Goal: Information Seeking & Learning: Learn about a topic

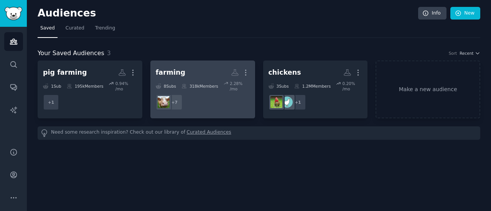
click at [192, 76] on h2 "farming More" at bounding box center [203, 72] width 94 height 13
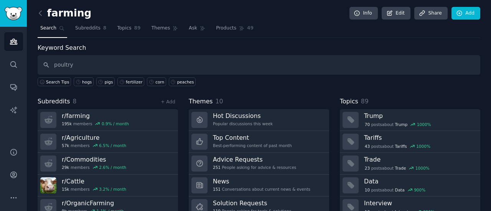
type input "poultry"
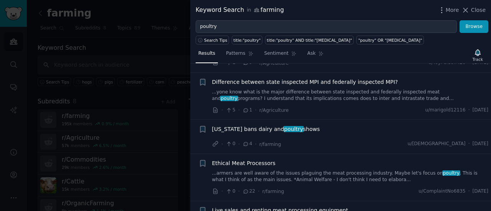
scroll to position [844, 0]
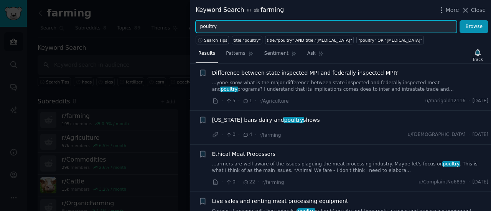
drag, startPoint x: 215, startPoint y: 26, endPoint x: 187, endPoint y: 26, distance: 27.6
click at [187, 26] on div "Keyword Search in farming More Close poultry Browse Search Tips title:"poultry"…" at bounding box center [245, 105] width 491 height 211
type input "s"
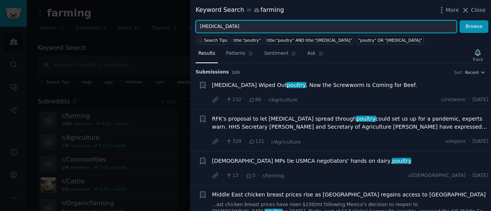
click at [459, 20] on button "Browse" at bounding box center [473, 26] width 29 height 13
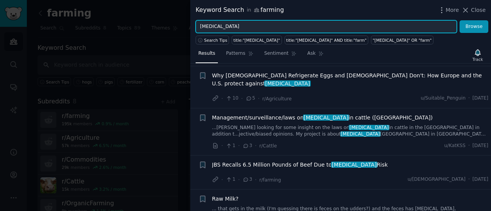
scroll to position [208, 0]
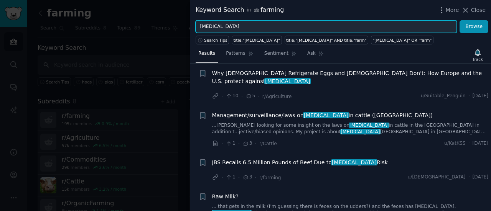
drag, startPoint x: 248, startPoint y: 22, endPoint x: 182, endPoint y: 20, distance: 66.0
click at [182, 20] on div "Keyword Search in farming More Close [MEDICAL_DATA] Browse Search Tips title:"[…" at bounding box center [245, 105] width 491 height 211
click at [459, 20] on button "Browse" at bounding box center [473, 26] width 29 height 13
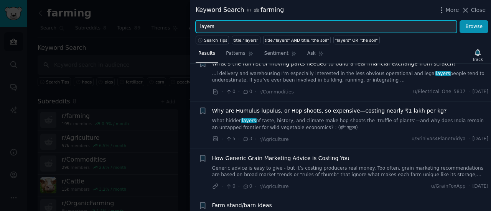
scroll to position [163, 0]
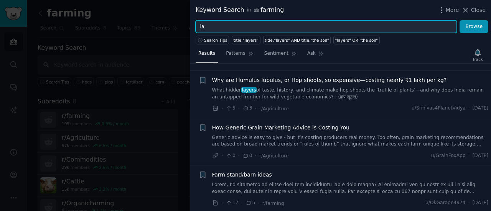
type input "l"
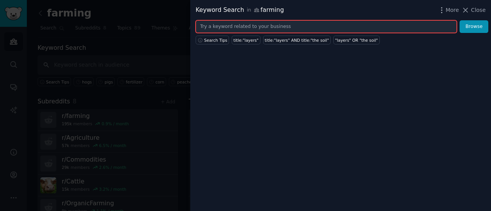
click at [237, 32] on input "text" at bounding box center [325, 26] width 261 height 13
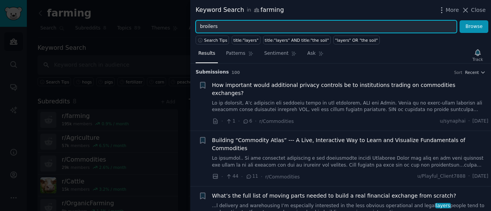
type input "broilers"
click at [459, 20] on button "Browse" at bounding box center [473, 26] width 29 height 13
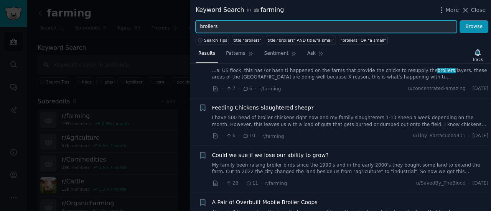
scroll to position [33, 0]
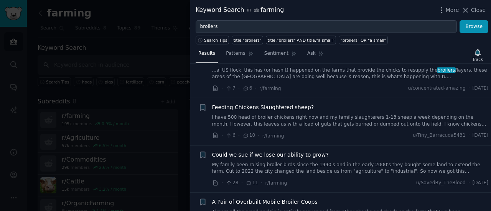
click at [348, 164] on link "My family been raising broiler birds since the 1990's and in the early 2000's t…" at bounding box center [350, 168] width 276 height 13
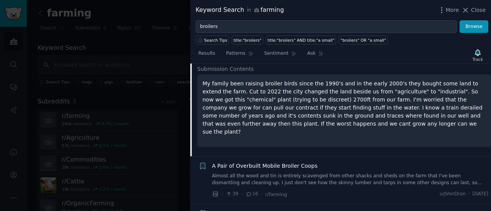
scroll to position [77, 0]
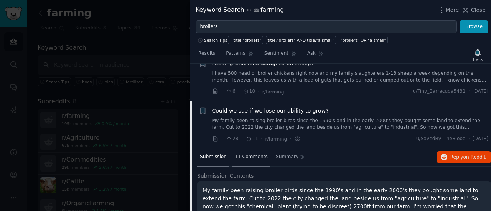
click at [235, 148] on div "11 Comments" at bounding box center [251, 157] width 38 height 18
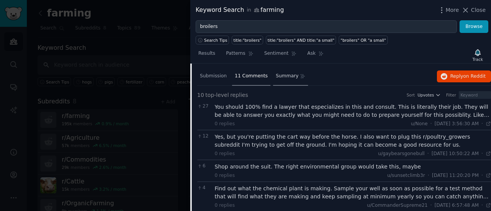
scroll to position [158, 0]
click at [298, 135] on div "Yes, but you're putting the cart way before the horse. I also want to plug this…" at bounding box center [353, 141] width 276 height 16
click at [451, 73] on span "Reply on Reddit" at bounding box center [467, 76] width 35 height 7
